Goal: Information Seeking & Learning: Learn about a topic

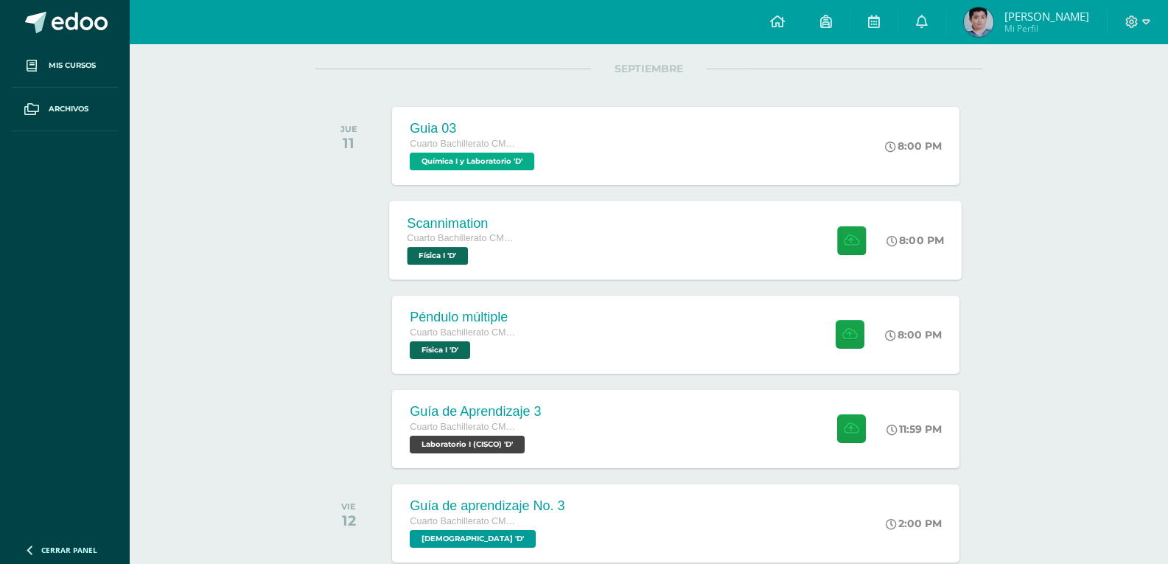
scroll to position [147, 0]
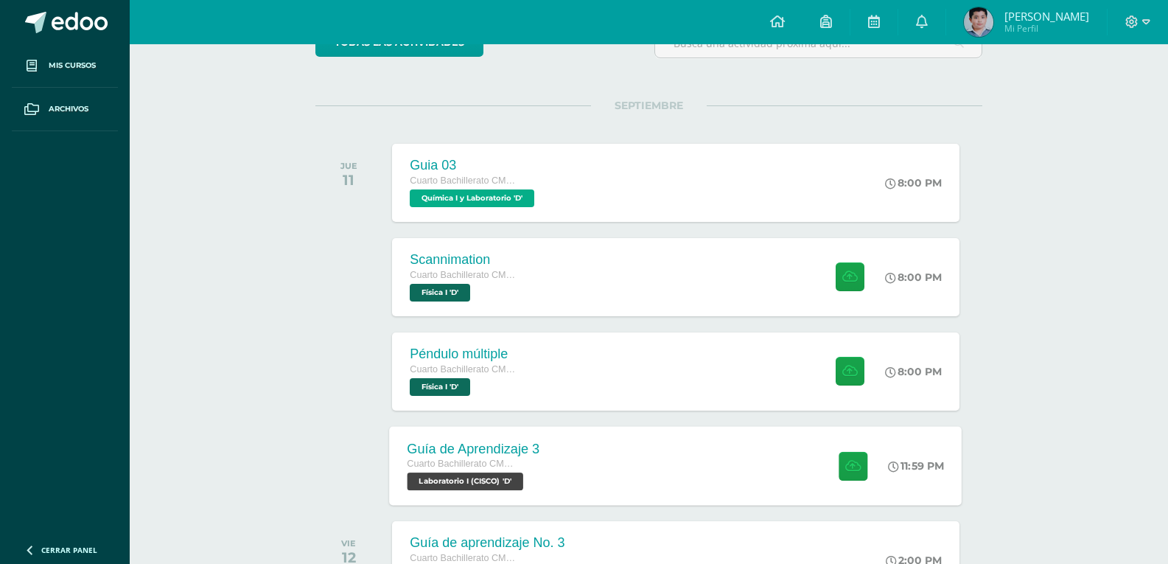
click at [602, 483] on div "Guía de Aprendizaje 3 Cuarto Bachillerato CMP Bachillerato en CCLL con Orientac…" at bounding box center [676, 465] width 573 height 79
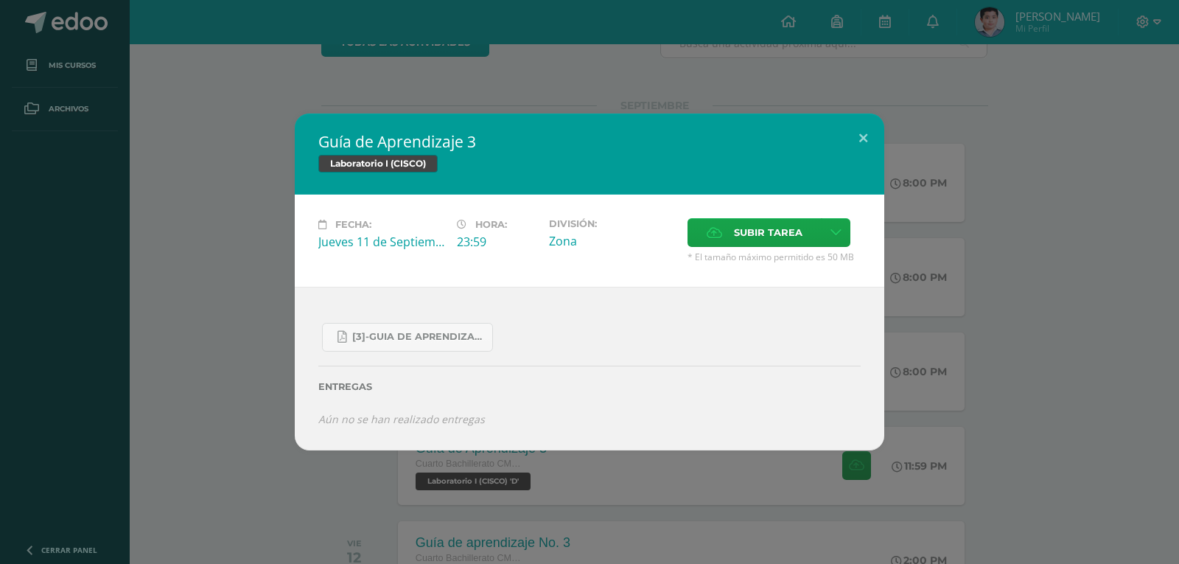
click at [217, 279] on div "Guía de Aprendizaje 3 Laboratorio I (CISCO) Fecha: [DATE] Hora: 23:59 División:" at bounding box center [589, 281] width 1167 height 337
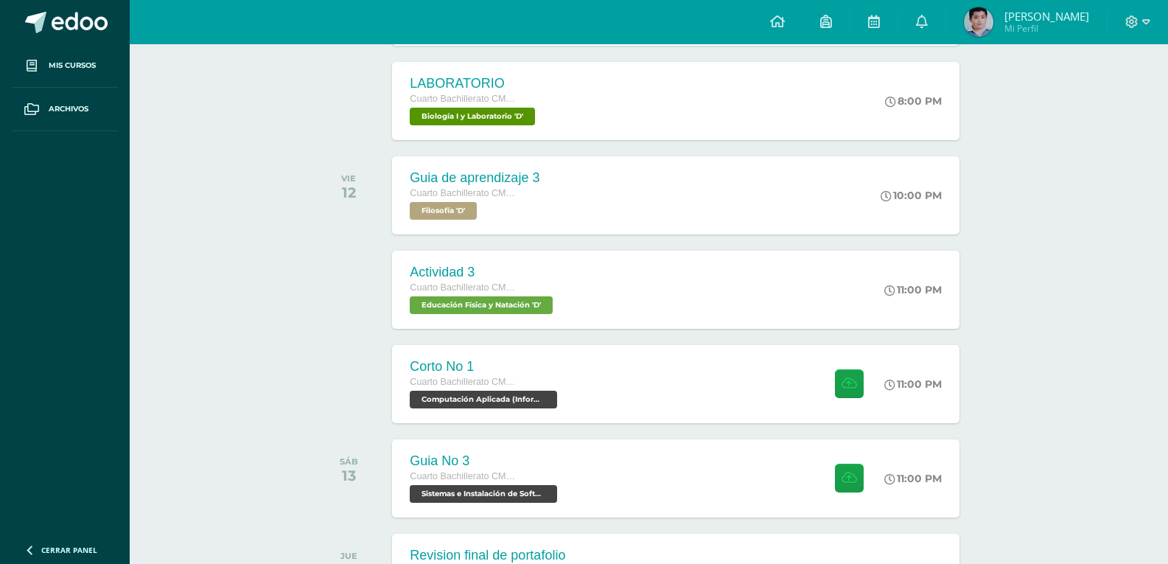
scroll to position [737, 0]
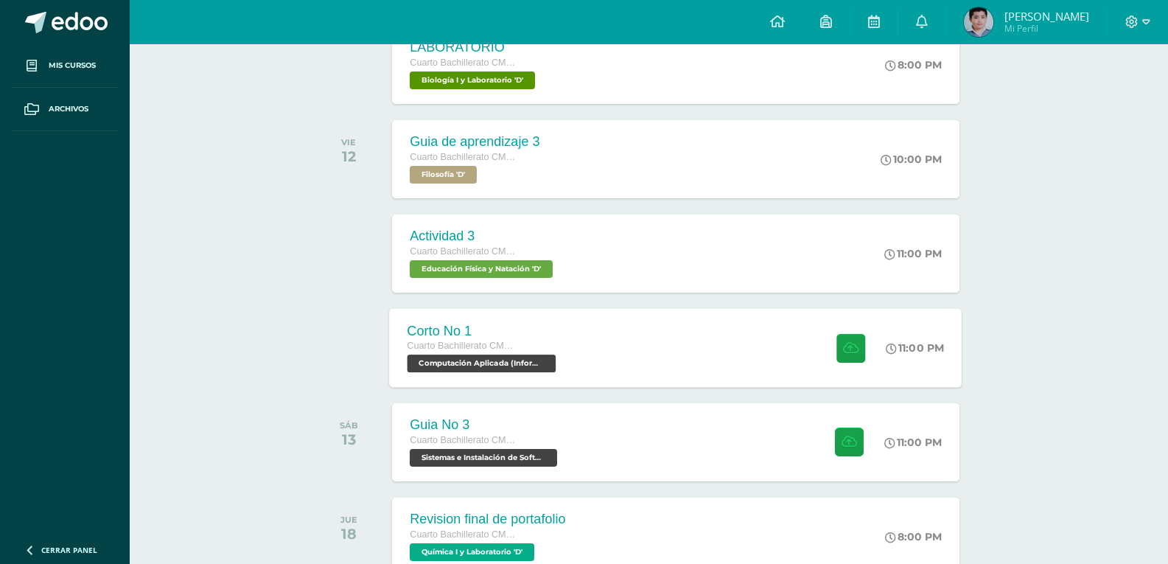
click at [576, 357] on div "Corto No 1 Cuarto Bachillerato CMP Bachillerato en CCLL con Orientación en Comp…" at bounding box center [484, 347] width 188 height 79
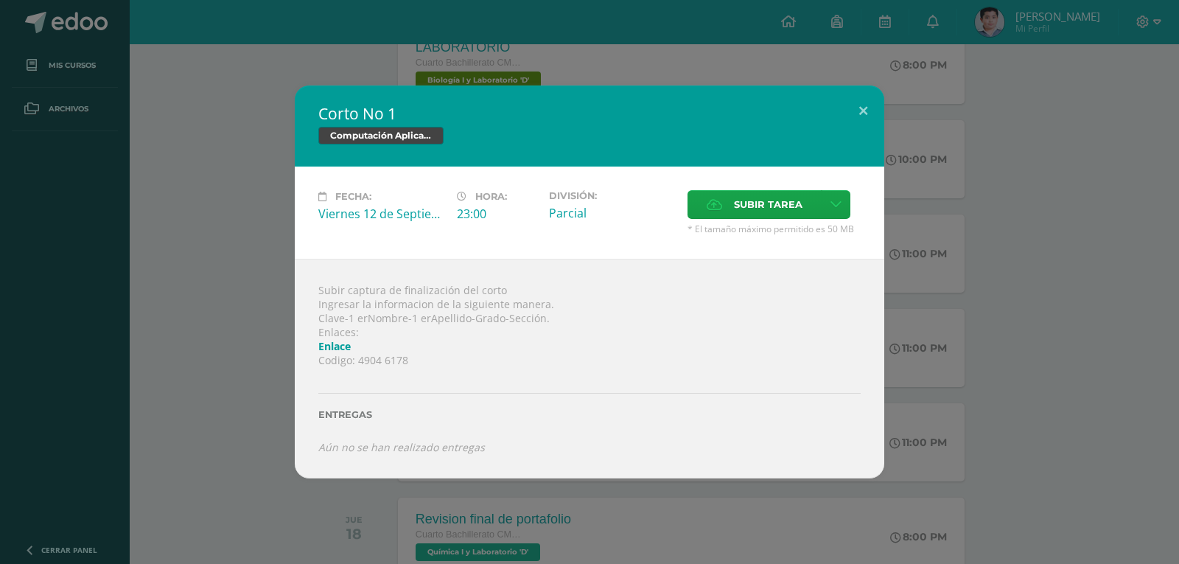
click at [346, 340] on link "Enlace" at bounding box center [334, 346] width 32 height 14
drag, startPoint x: 762, startPoint y: 22, endPoint x: 781, endPoint y: 41, distance: 26.6
click at [763, 23] on div "Corto No 1 Computación Aplicada (Informática) Fecha: [DATE] Hora: 23:00 Divisió…" at bounding box center [589, 282] width 1179 height 564
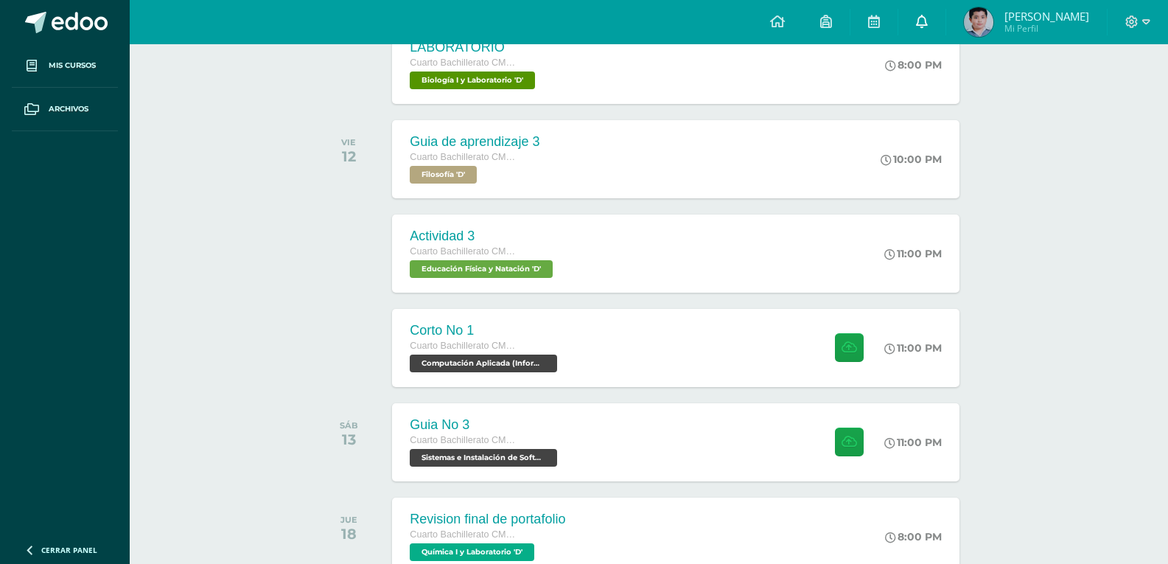
click at [945, 22] on link at bounding box center [921, 22] width 47 height 44
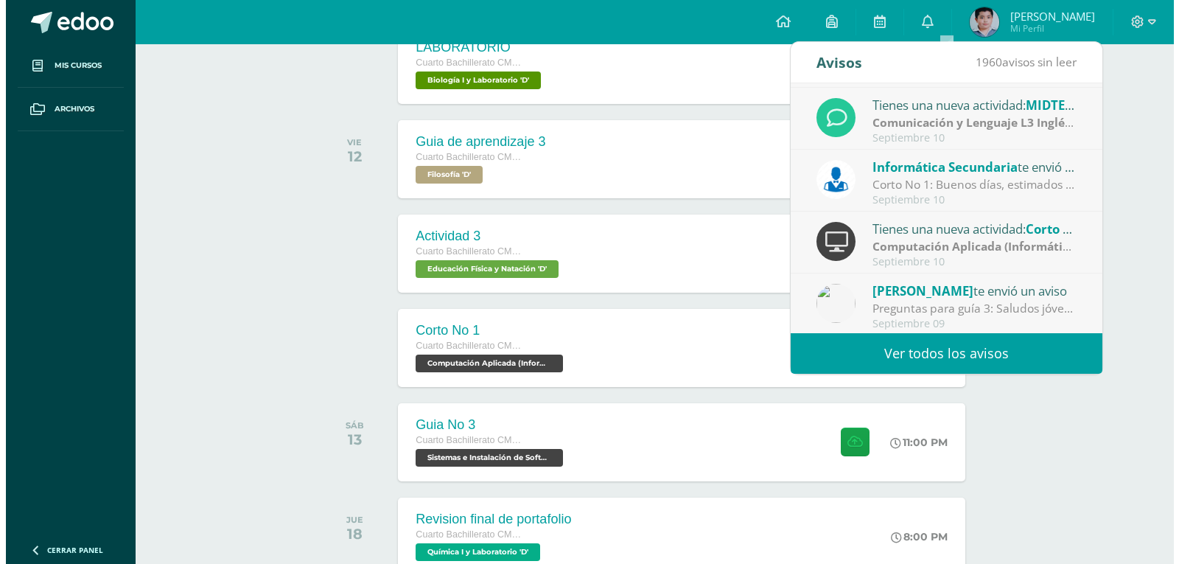
scroll to position [245, 0]
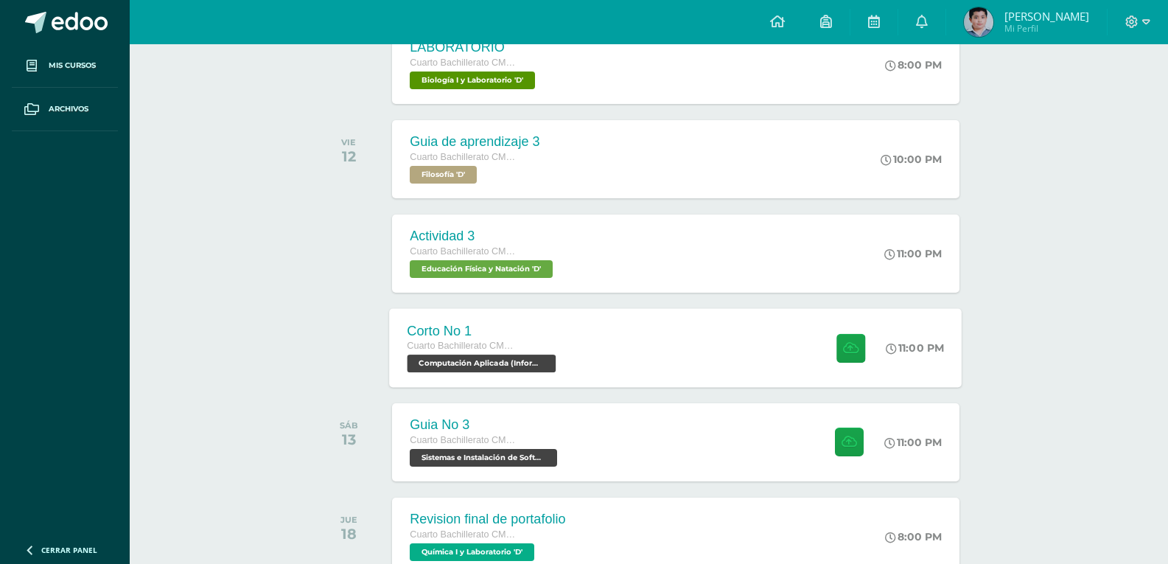
click at [624, 315] on div "Corto No 1 Cuarto Bachillerato CMP Bachillerato en CCLL con Orientación en Comp…" at bounding box center [676, 347] width 573 height 79
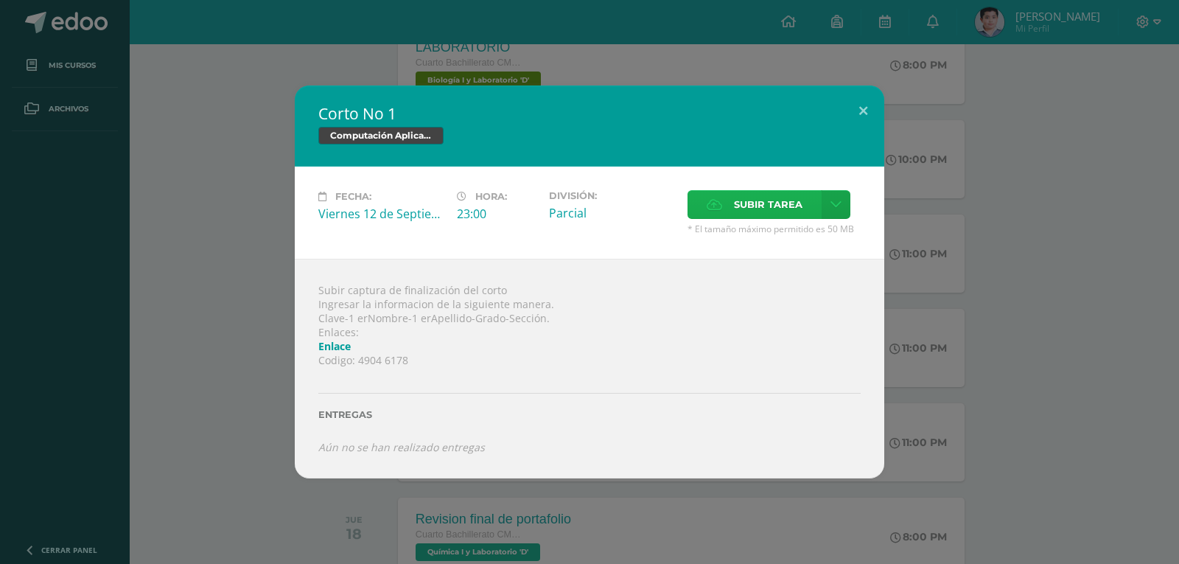
click at [746, 200] on span "Subir tarea" at bounding box center [768, 204] width 69 height 27
click at [0, 0] on input "Subir tarea" at bounding box center [0, 0] width 0 height 0
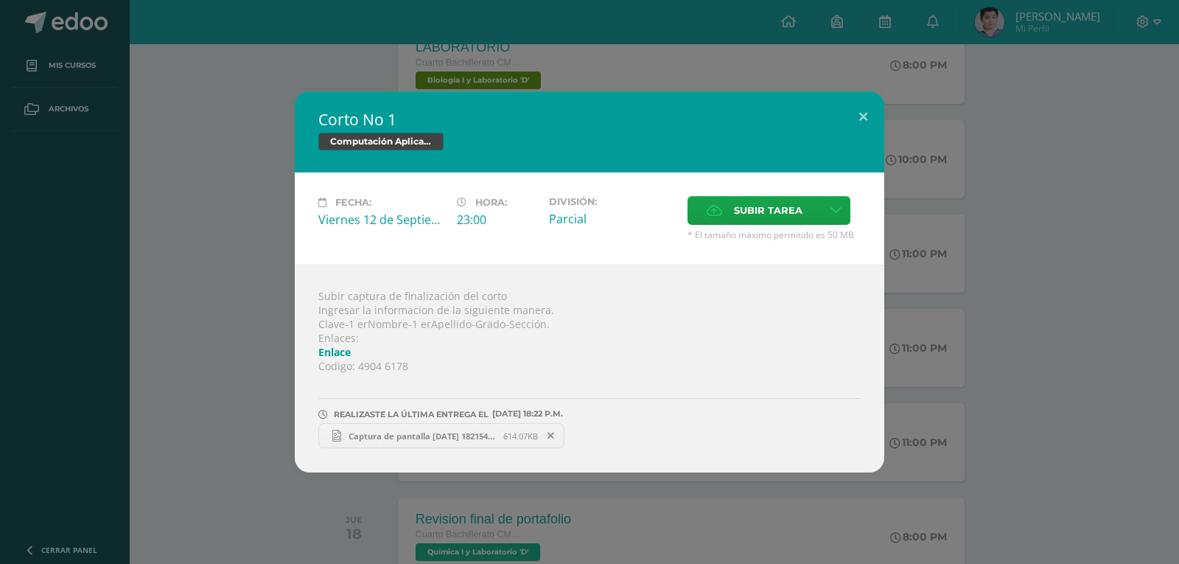
click at [403, 432] on span "Captura de pantalla [DATE] 182154.png" at bounding box center [422, 435] width 162 height 11
click at [860, 105] on button at bounding box center [863, 116] width 42 height 50
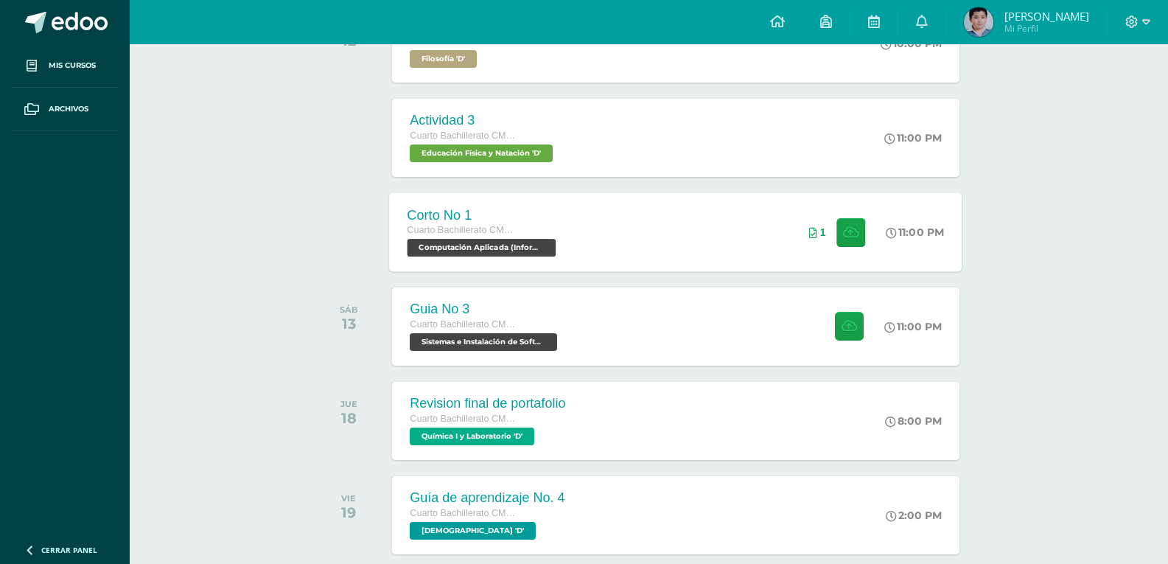
scroll to position [958, 0]
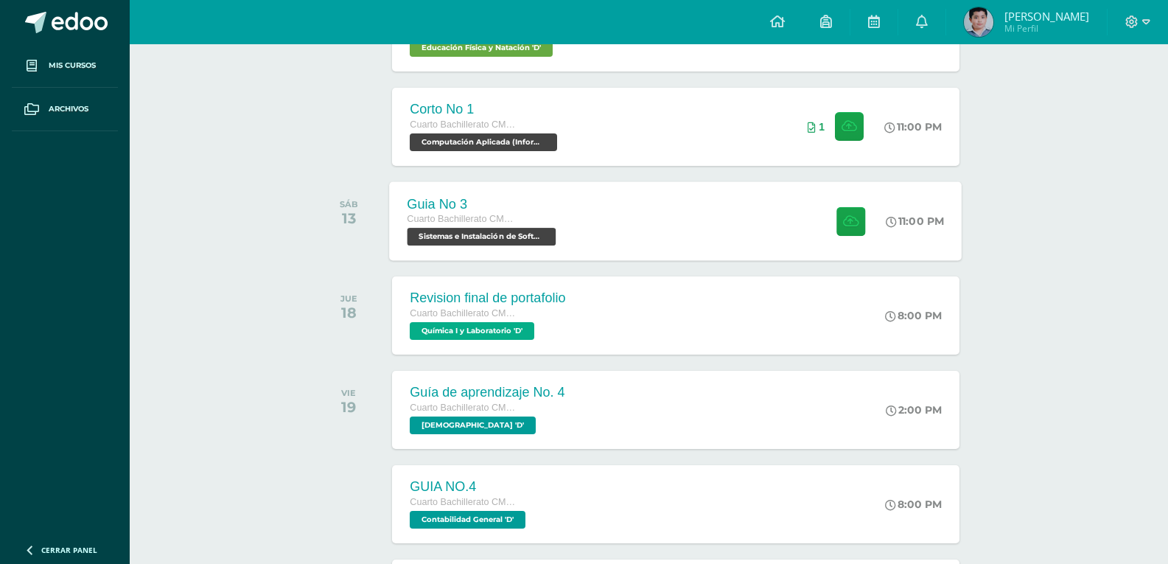
click at [633, 251] on div "Guia No 3 Cuarto Bachillerato CMP Bachillerato en CCLL con Orientación en Compu…" at bounding box center [676, 220] width 573 height 79
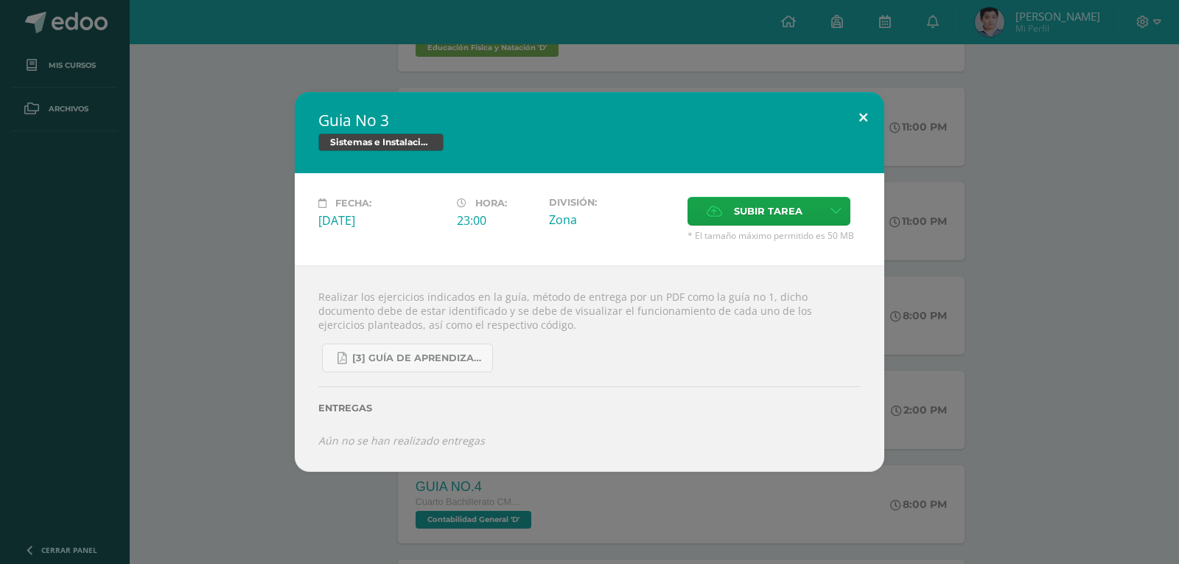
click at [858, 115] on button at bounding box center [863, 117] width 42 height 50
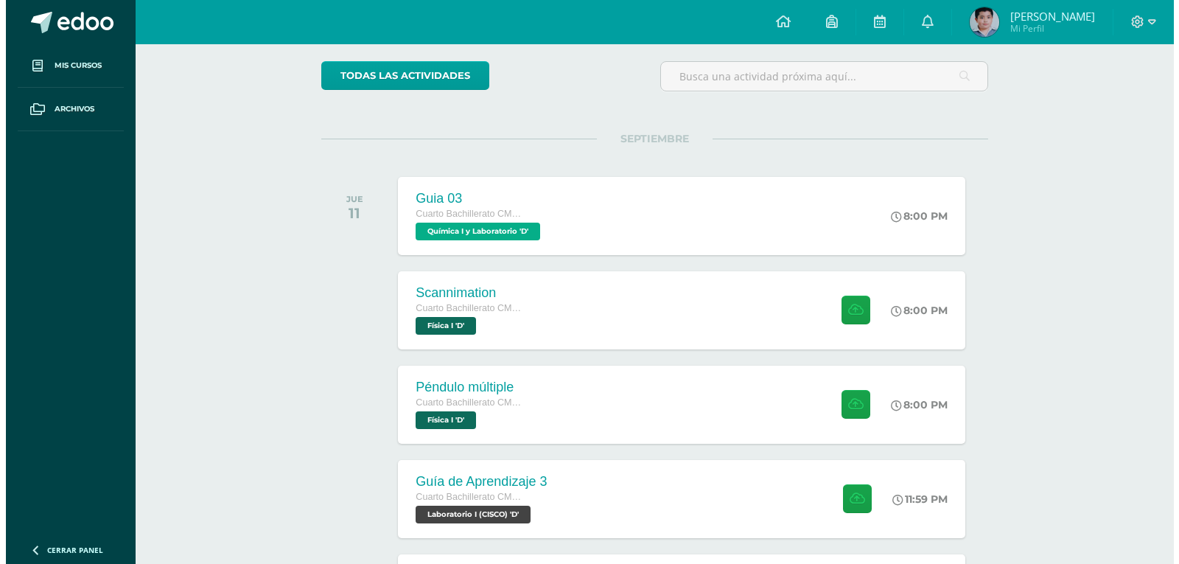
scroll to position [74, 0]
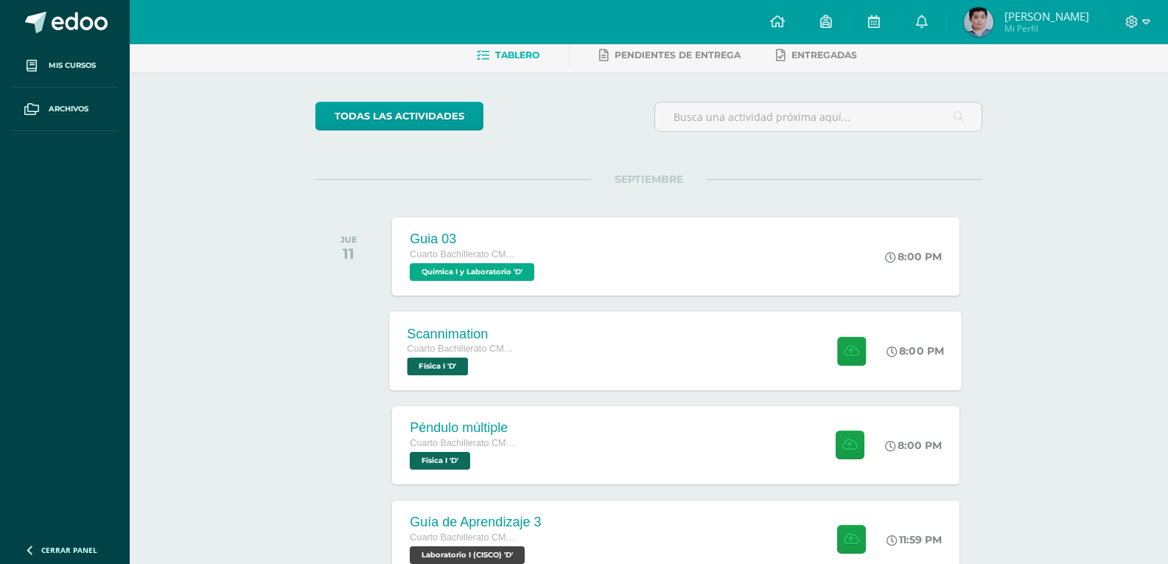
click at [547, 326] on div "Scannimation Cuarto Bachillerato CMP Bachillerato en CCLL con Orientación en Co…" at bounding box center [676, 350] width 573 height 79
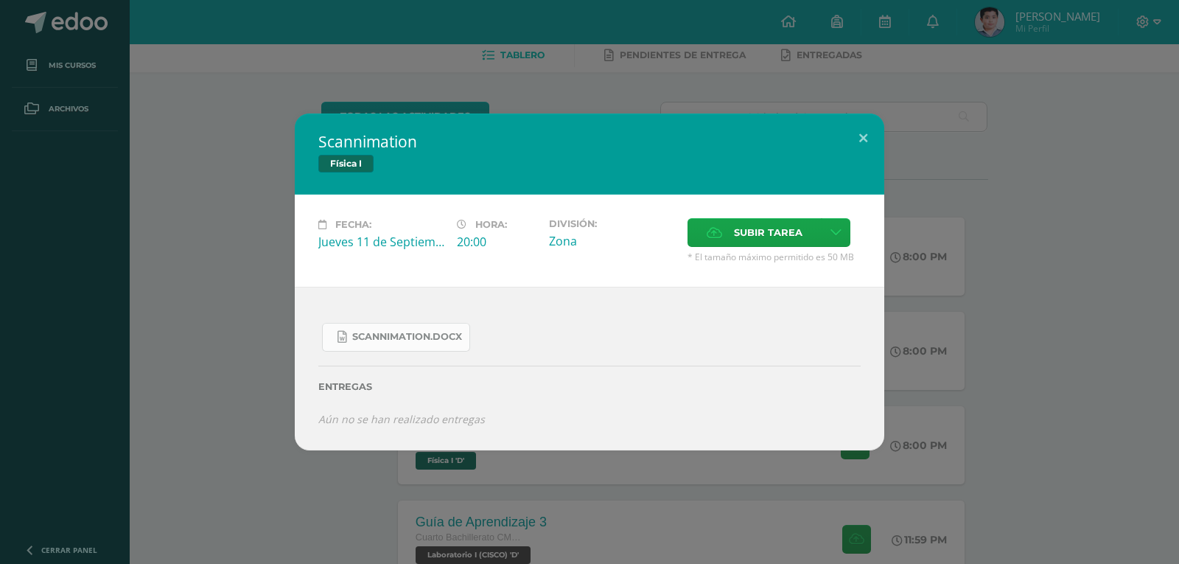
click at [396, 329] on link "Scannimation.docx" at bounding box center [396, 337] width 148 height 29
click at [242, 200] on div "Scannimation Física I Fecha: [DATE] Hora: 20:00 División: Zona Cancelar" at bounding box center [589, 281] width 1167 height 337
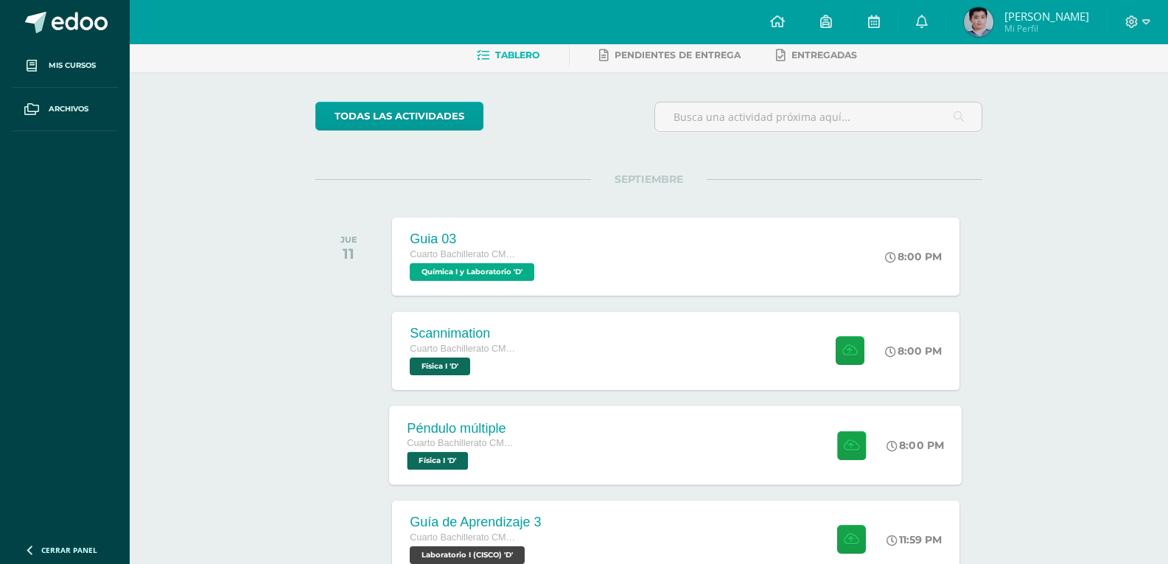
click at [536, 419] on div "Péndulo múltiple Cuarto Bachillerato CMP Bachillerato en CCLL con Orientación e…" at bounding box center [676, 444] width 573 height 79
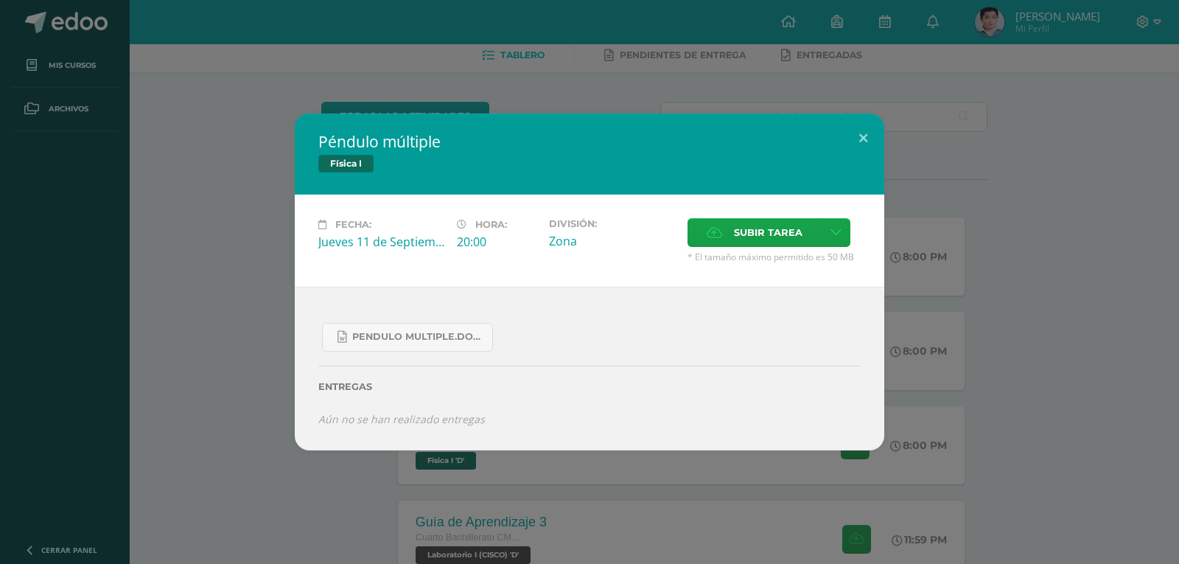
click at [228, 324] on div "Péndulo múltiple Física I Fecha: [DATE] Hora: 20:00 División: Zona" at bounding box center [589, 281] width 1167 height 337
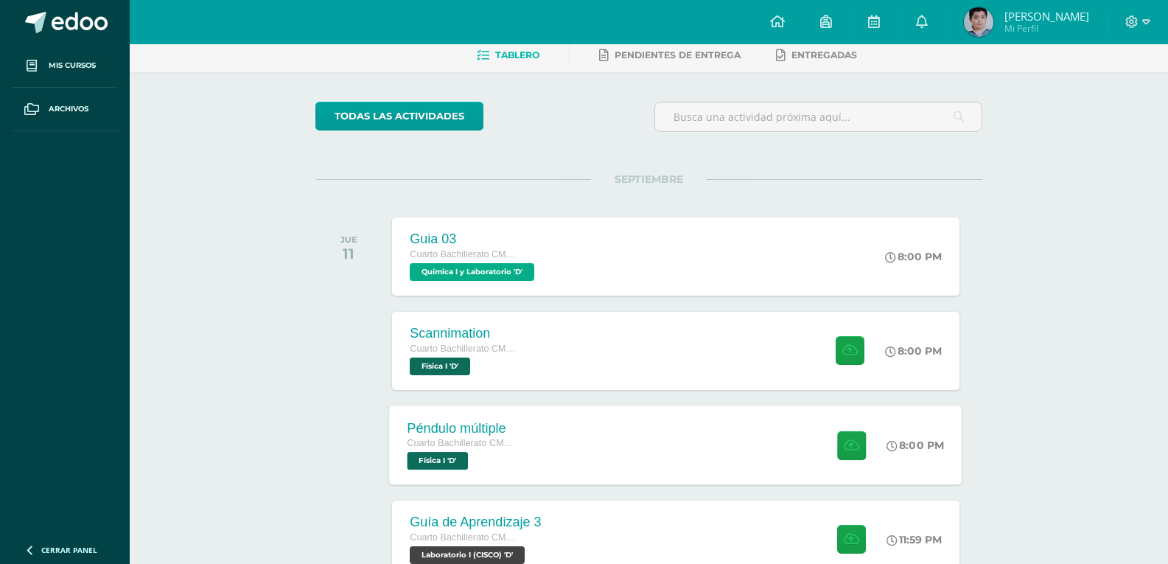
click at [476, 446] on span "Cuarto Bachillerato CMP Bachillerato en CCLL con Orientación en Computación" at bounding box center [464, 443] width 112 height 10
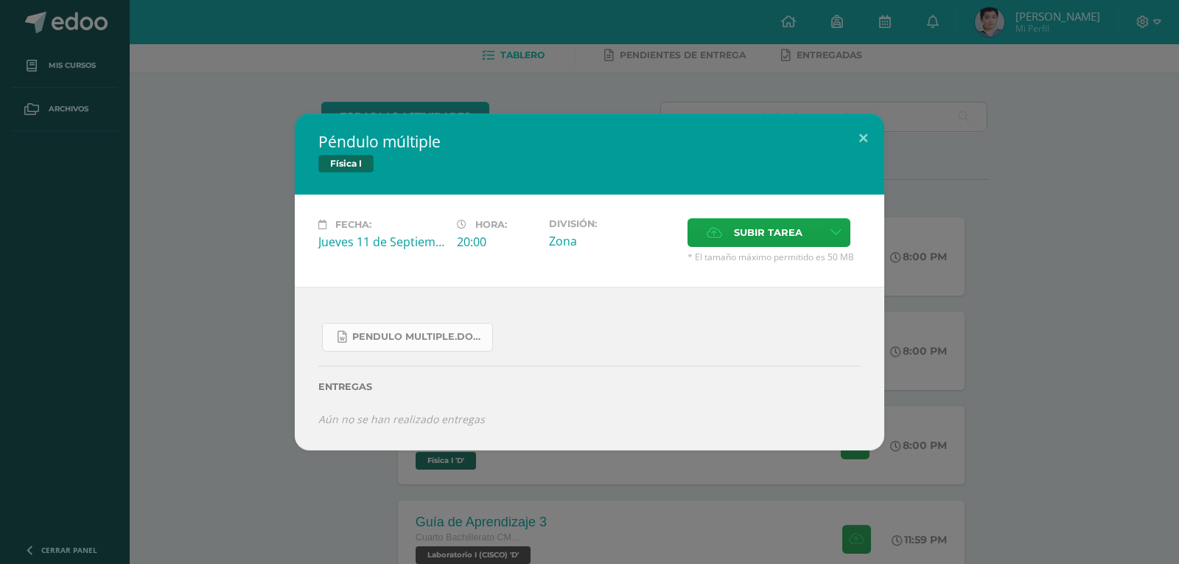
click at [433, 344] on link "Pendulo multiple.docx" at bounding box center [407, 337] width 171 height 29
